Goal: Task Accomplishment & Management: Manage account settings

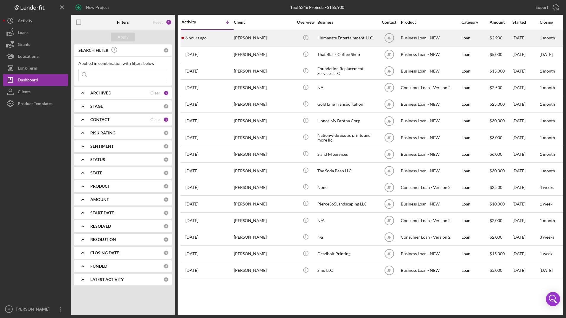
click at [274, 44] on div "Idara Umana" at bounding box center [263, 38] width 59 height 16
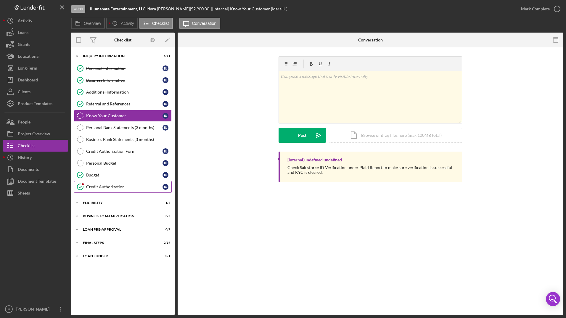
click at [136, 185] on div "Credit Authorization" at bounding box center [124, 187] width 76 height 5
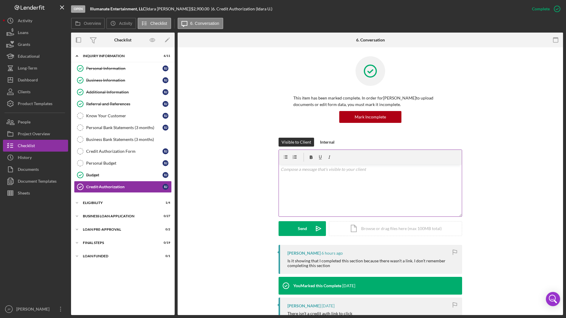
click at [294, 178] on div "v Color teal Color pink Remove color Add row above Add row below Add column bef…" at bounding box center [370, 191] width 183 height 52
click at [296, 228] on button "Send Icon/icon-invite-send" at bounding box center [302, 228] width 47 height 15
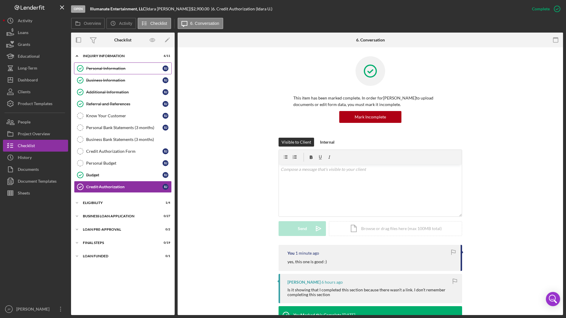
click at [89, 69] on div "Personal Information" at bounding box center [124, 68] width 76 height 5
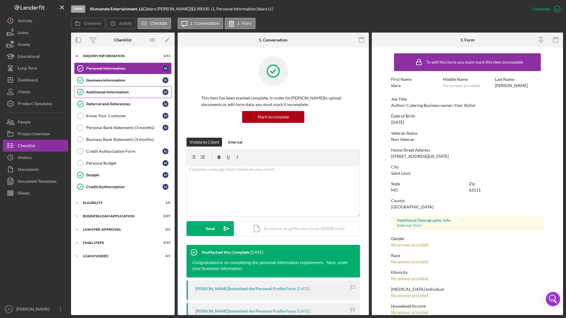
click at [105, 90] on div "Additional Information" at bounding box center [124, 92] width 76 height 5
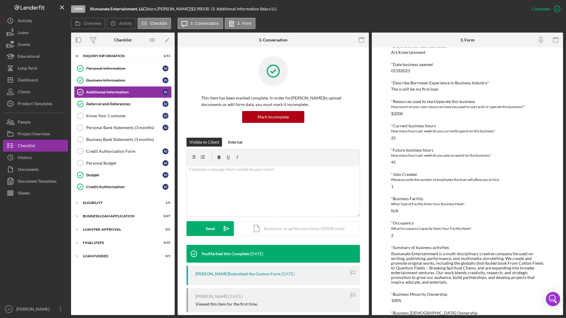
scroll to position [193, 0]
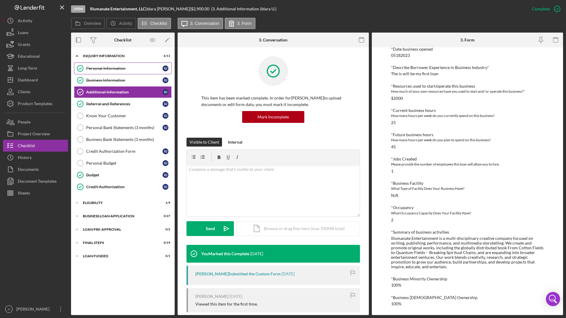
click at [105, 69] on div "Personal Information" at bounding box center [124, 68] width 76 height 5
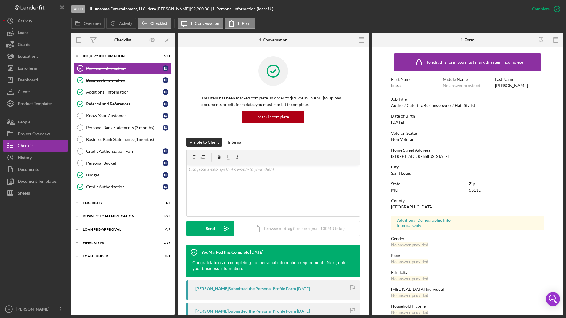
scroll to position [9, 0]
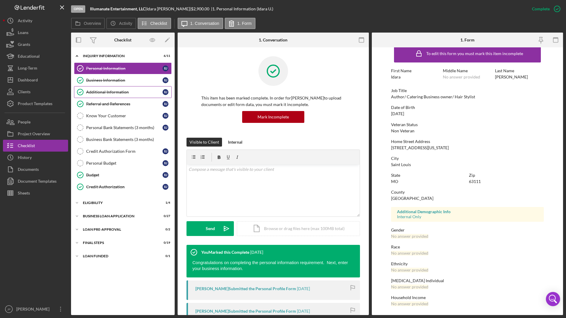
click at [107, 96] on link "Additional Information Additional Information I U" at bounding box center [123, 92] width 98 height 12
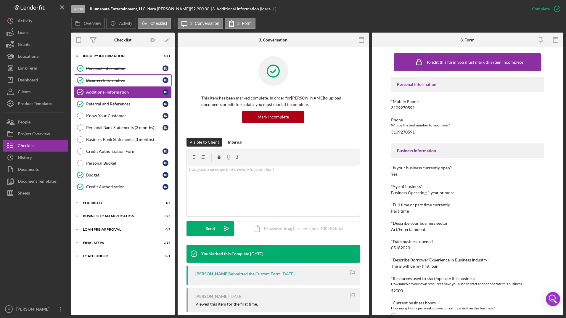
click at [107, 85] on link "Business Information Business Information I U" at bounding box center [123, 80] width 98 height 12
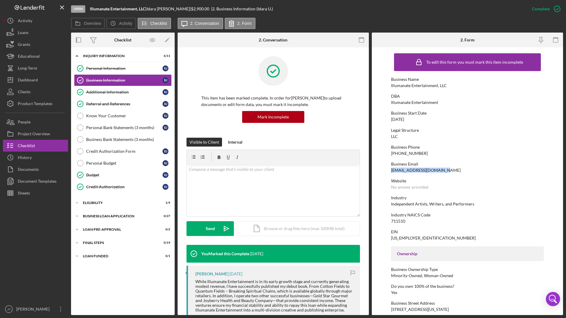
drag, startPoint x: 390, startPoint y: 170, endPoint x: 438, endPoint y: 171, distance: 48.0
click at [438, 171] on form "To edit this form you must mark this item incomplete Business Name Illumanate E…" at bounding box center [467, 181] width 191 height 268
copy div "illumanate.ent@gmail.com"
click at [119, 117] on div "Know Your Customer" at bounding box center [124, 115] width 76 height 5
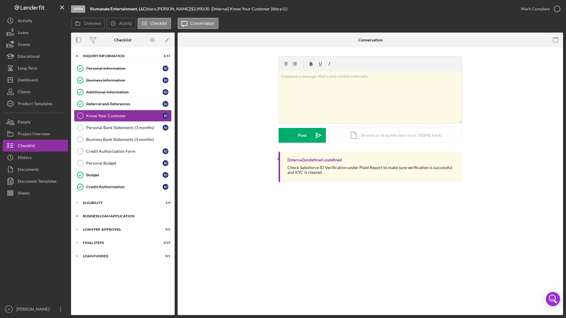
click at [79, 217] on icon "Icon/Expander" at bounding box center [77, 216] width 12 height 12
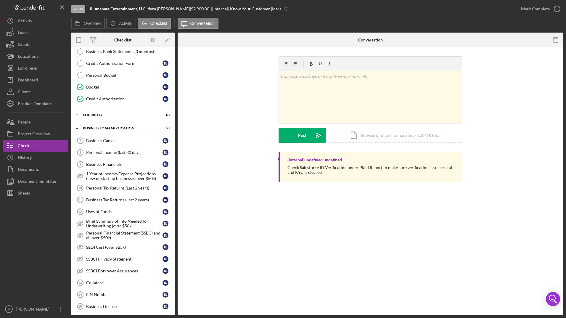
scroll to position [89, 0]
click at [94, 167] on link "Business Financials 9 Business Financials I U" at bounding box center [123, 164] width 98 height 12
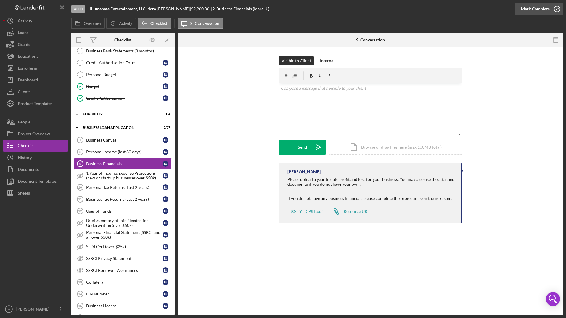
click at [525, 7] on div "Mark Complete" at bounding box center [535, 9] width 29 height 12
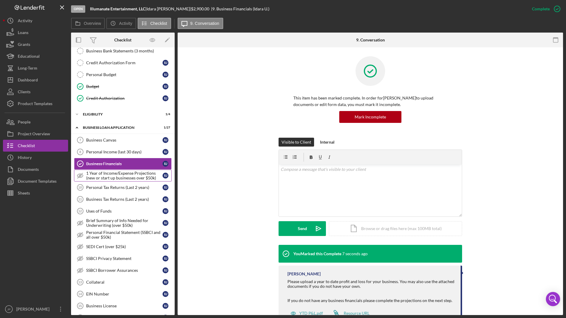
click at [115, 179] on div "1 Year of Income/Expense Projections (new or start up businesses over $50k)" at bounding box center [124, 175] width 76 height 9
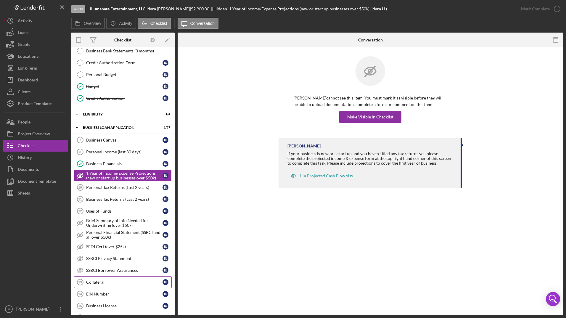
click at [126, 285] on div "Collateral" at bounding box center [124, 282] width 76 height 5
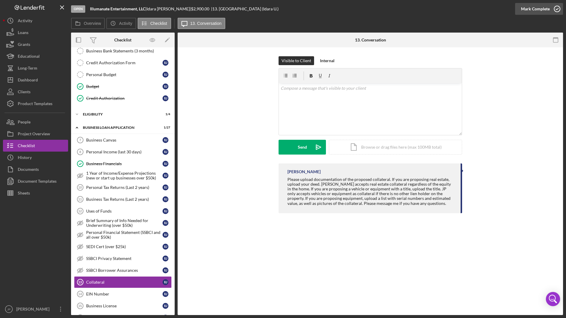
click at [542, 10] on div "Mark Complete" at bounding box center [535, 9] width 29 height 12
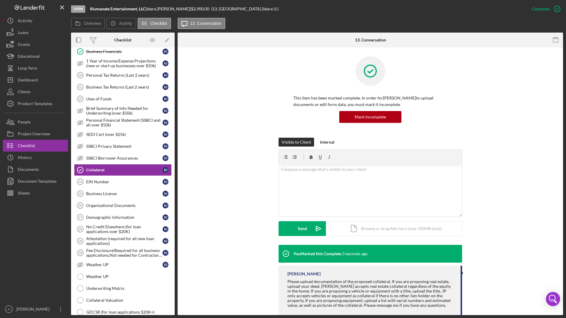
scroll to position [205, 0]
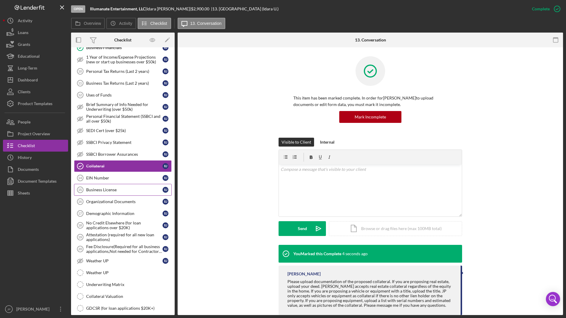
click at [120, 190] on div "Business License" at bounding box center [124, 189] width 76 height 5
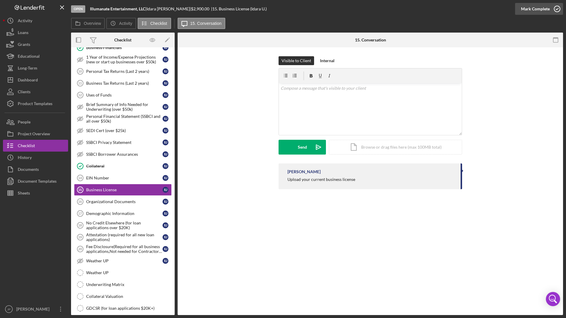
click at [526, 7] on div "Mark Complete" at bounding box center [535, 9] width 29 height 12
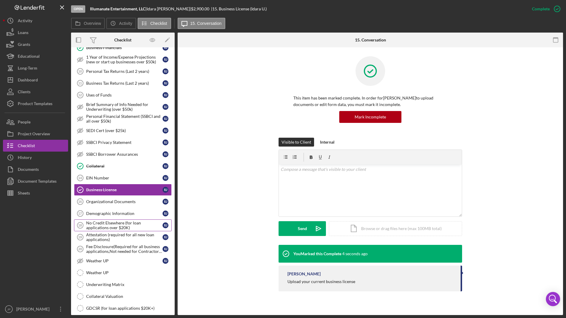
click at [109, 227] on div "No Credit Elsewhere (for loan applications over $20K)" at bounding box center [124, 225] width 76 height 9
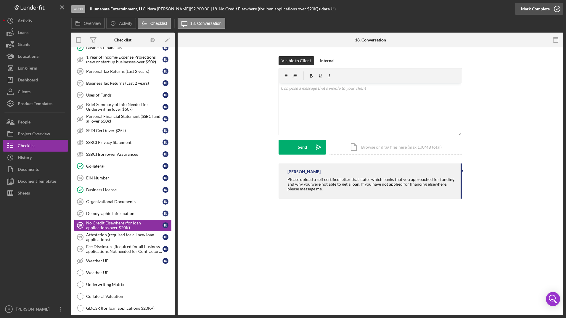
click at [529, 11] on div "Mark Complete" at bounding box center [535, 9] width 29 height 12
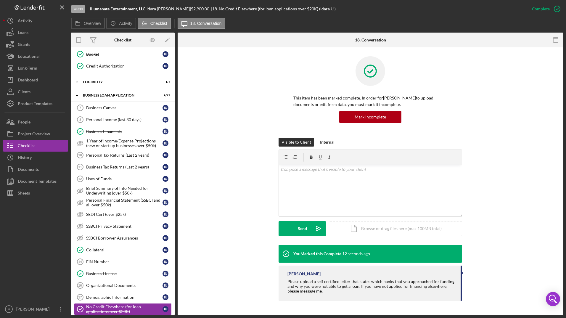
scroll to position [120, 0]
click at [89, 108] on div "Business Canvas" at bounding box center [124, 108] width 76 height 5
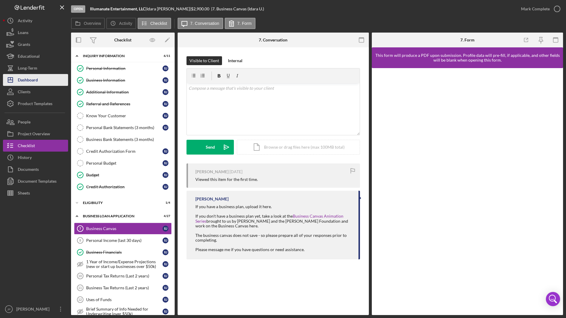
click at [32, 81] on div "Dashboard" at bounding box center [28, 80] width 20 height 13
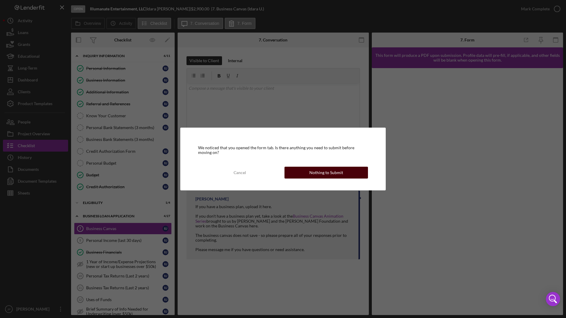
click at [306, 171] on button "Nothing to Submit" at bounding box center [327, 173] width 84 height 12
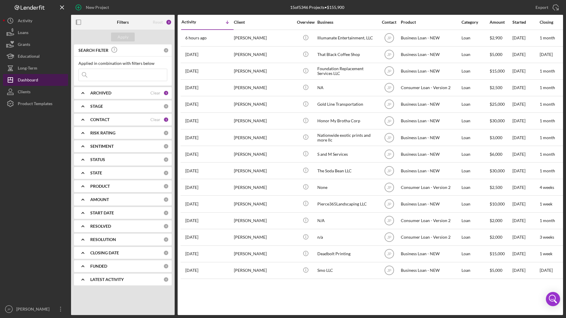
click at [28, 80] on div "Dashboard" at bounding box center [28, 80] width 20 height 13
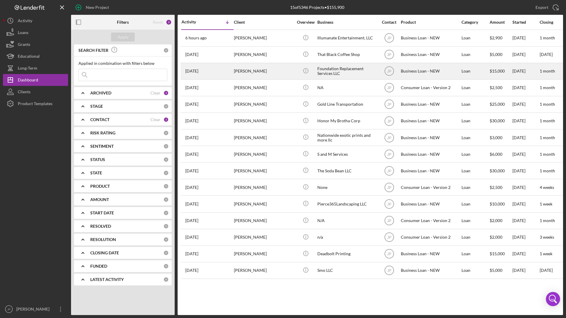
click at [270, 73] on div "Chelsea Tilton" at bounding box center [263, 71] width 59 height 16
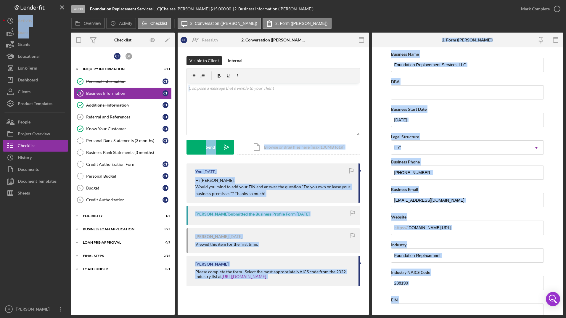
drag, startPoint x: 0, startPoint y: 50, endPoint x: 185, endPoint y: 84, distance: 187.6
click at [185, 84] on div "Open Foundation Replacement Services LLC | Chelsea Tilton | $15,000.00 | 2. Bus…" at bounding box center [283, 159] width 566 height 318
click at [104, 79] on div "Personal Information" at bounding box center [124, 81] width 76 height 5
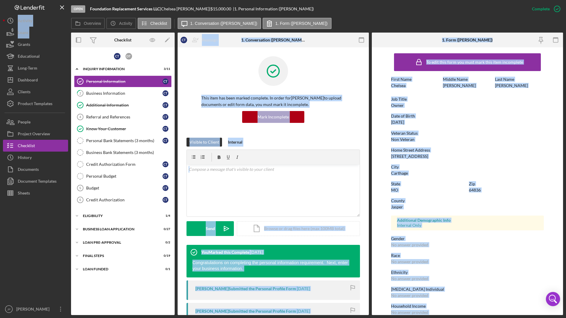
click at [194, 113] on div "This item has been marked complete. In order for Chelsea Tilton to upload docum…" at bounding box center [274, 96] width 174 height 81
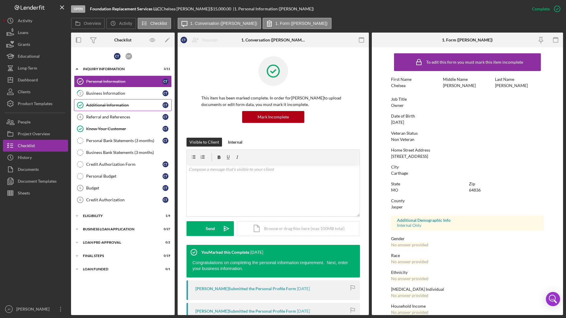
click at [116, 107] on div "Additional Information" at bounding box center [124, 105] width 76 height 5
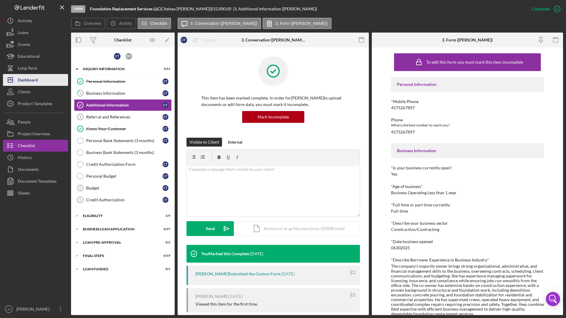
click at [31, 78] on div "Dashboard" at bounding box center [28, 80] width 20 height 13
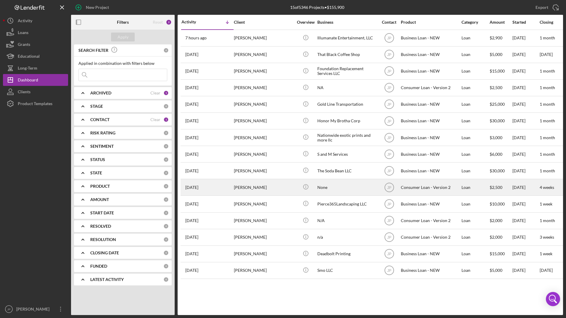
click at [254, 182] on div "Danielle Smith" at bounding box center [263, 187] width 59 height 16
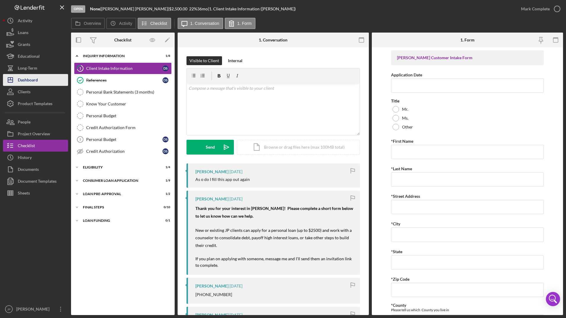
click at [23, 80] on div "Dashboard" at bounding box center [28, 80] width 20 height 13
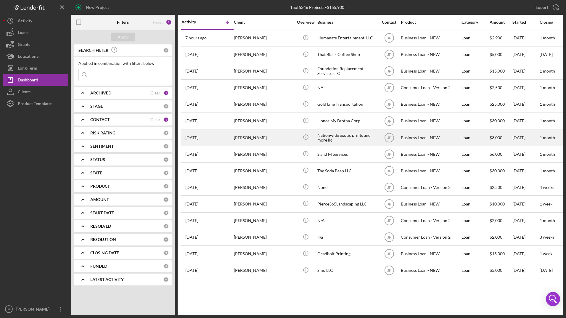
click at [238, 134] on div "Latoya Coates" at bounding box center [263, 138] width 59 height 16
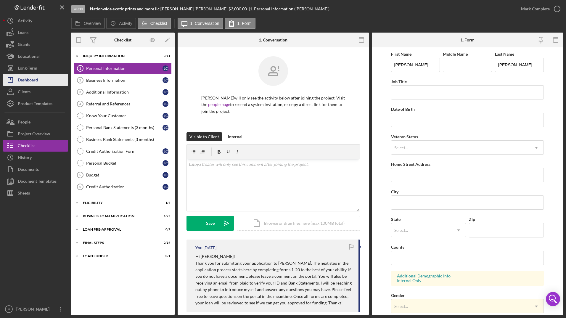
click at [35, 80] on div "Dashboard" at bounding box center [28, 80] width 20 height 13
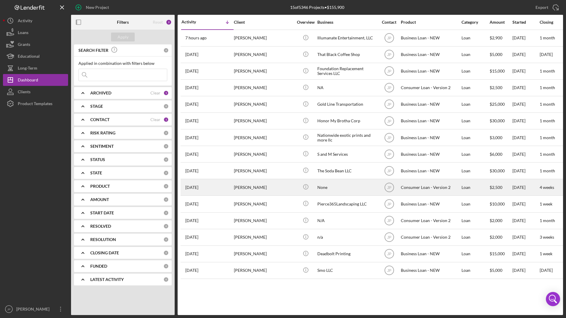
click at [230, 182] on div "2 weeks ago Danielle Smith" at bounding box center [208, 187] width 52 height 16
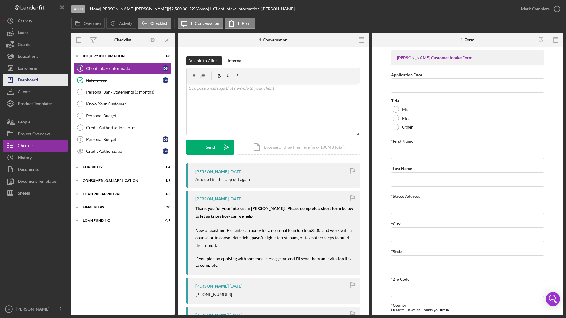
click at [25, 82] on div "Dashboard" at bounding box center [28, 80] width 20 height 13
